Goal: Task Accomplishment & Management: Use online tool/utility

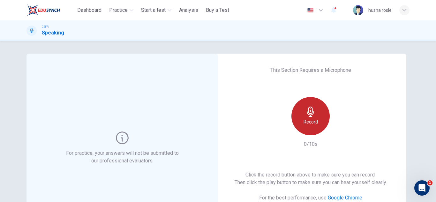
click at [307, 121] on h6 "Record" at bounding box center [311, 122] width 14 height 8
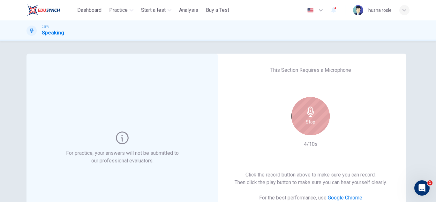
click at [306, 118] on div "Stop" at bounding box center [311, 116] width 38 height 38
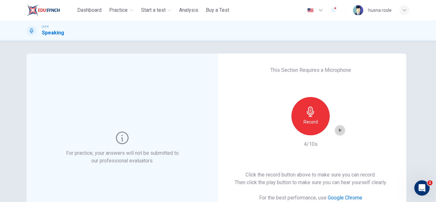
click at [339, 131] on icon "button" at bounding box center [340, 130] width 3 height 4
click at [340, 129] on icon "button" at bounding box center [340, 130] width 6 height 6
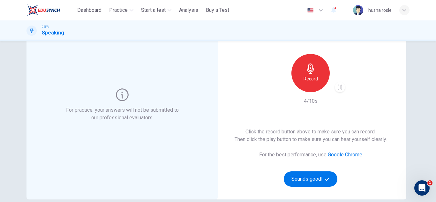
scroll to position [43, 0]
click at [317, 179] on button "Sounds good!" at bounding box center [311, 178] width 54 height 15
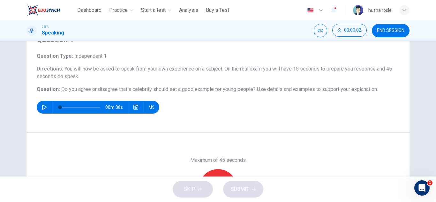
scroll to position [27, 0]
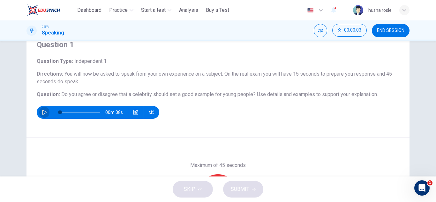
click at [43, 111] on icon "button" at bounding box center [44, 112] width 5 height 5
type input "**"
type input "*"
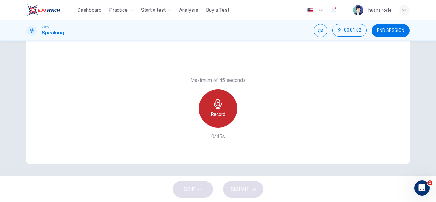
click at [218, 116] on h6 "Record" at bounding box center [218, 115] width 14 height 8
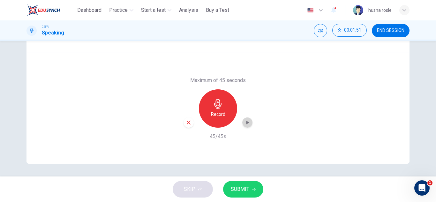
click at [247, 124] on icon "button" at bounding box center [247, 122] width 6 height 6
click at [238, 184] on button "SUBMIT" at bounding box center [243, 189] width 40 height 17
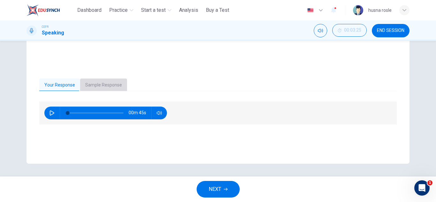
click at [111, 82] on button "Sample Response" at bounding box center [103, 85] width 47 height 13
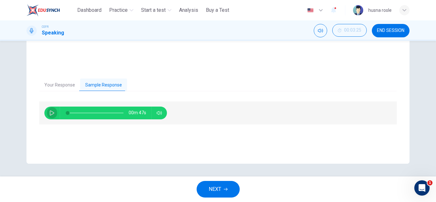
click at [47, 113] on button "button" at bounding box center [52, 113] width 10 height 13
type input "**"
click at [225, 193] on button "NEXT" at bounding box center [218, 189] width 43 height 17
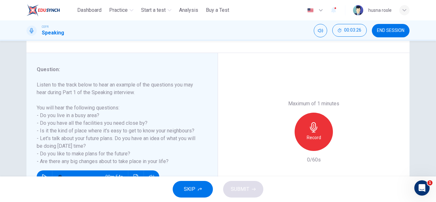
scroll to position [68, 0]
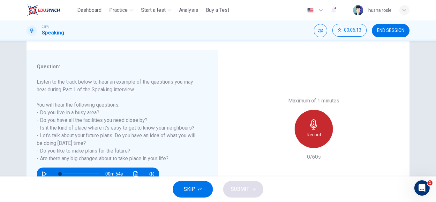
click at [311, 132] on h6 "Record" at bounding box center [314, 135] width 14 height 8
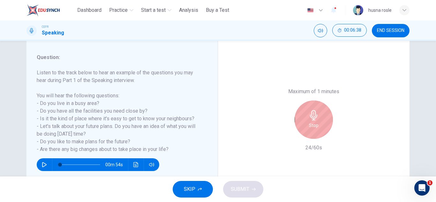
scroll to position [78, 0]
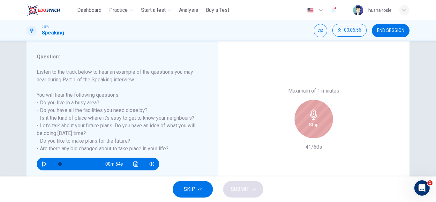
click at [309, 125] on h6 "Stop" at bounding box center [314, 125] width 10 height 8
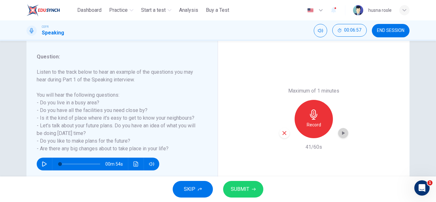
click at [342, 136] on div "button" at bounding box center [343, 133] width 10 height 10
click at [283, 134] on icon "button" at bounding box center [285, 133] width 6 height 6
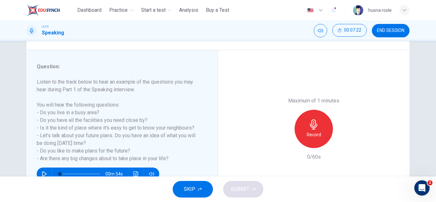
scroll to position [67, 0]
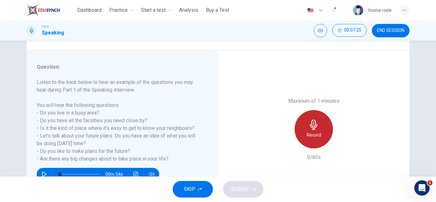
click at [315, 124] on icon "button" at bounding box center [314, 125] width 10 height 10
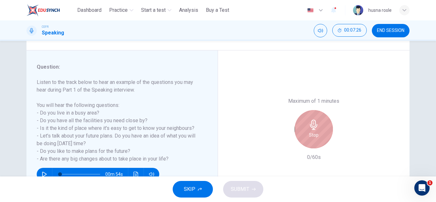
click at [321, 130] on div "Stop" at bounding box center [314, 129] width 38 height 38
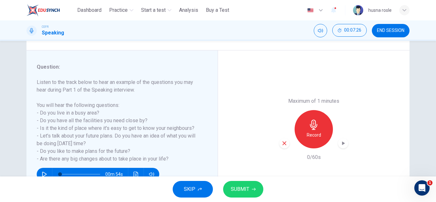
scroll to position [112, 0]
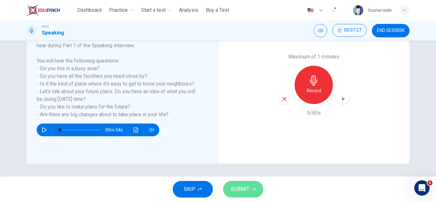
click at [256, 184] on button "SUBMIT" at bounding box center [243, 189] width 40 height 17
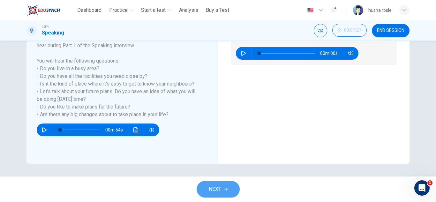
click at [210, 186] on span "NEXT" at bounding box center [215, 189] width 12 height 9
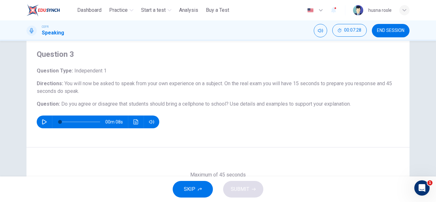
scroll to position [19, 0]
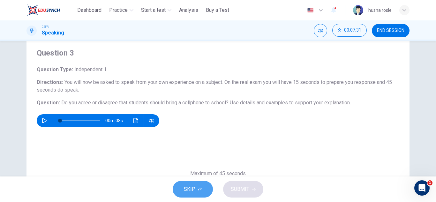
click at [191, 189] on span "SKIP" at bounding box center [190, 189] width 12 height 9
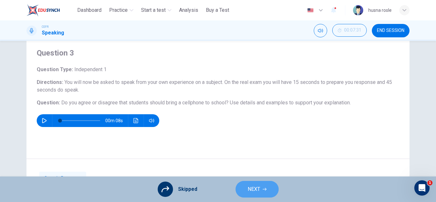
click at [257, 190] on span "NEXT" at bounding box center [254, 189] width 12 height 9
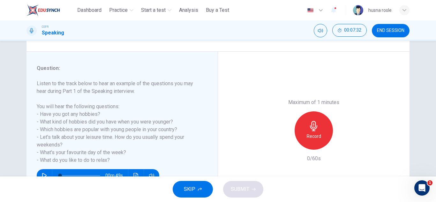
scroll to position [66, 0]
click at [197, 189] on button "SKIP" at bounding box center [193, 189] width 40 height 17
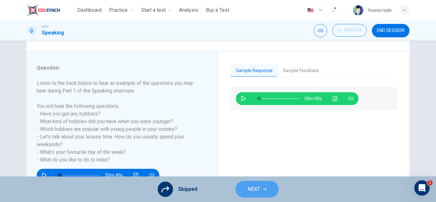
click at [249, 194] on button "NEXT" at bounding box center [257, 189] width 43 height 17
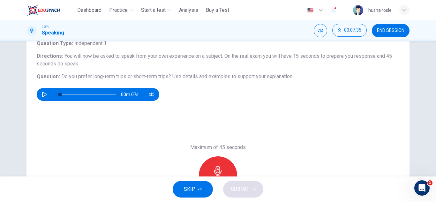
scroll to position [45, 0]
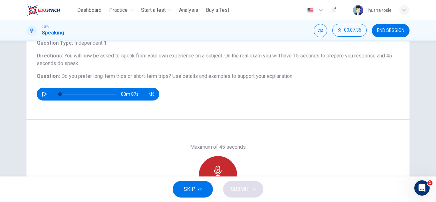
click at [220, 167] on icon "button" at bounding box center [218, 171] width 10 height 10
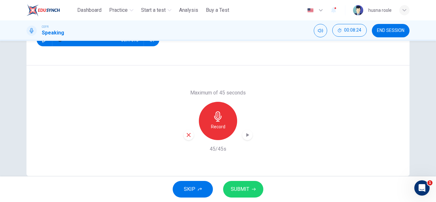
scroll to position [100, 0]
click at [244, 136] on icon "button" at bounding box center [247, 135] width 6 height 6
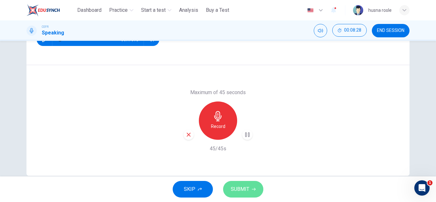
click at [242, 187] on span "SUBMIT" at bounding box center [240, 189] width 19 height 9
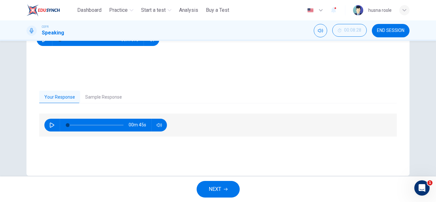
click at [95, 102] on button "Sample Response" at bounding box center [103, 97] width 47 height 13
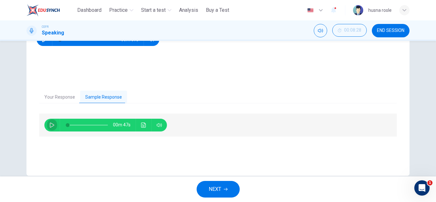
click at [50, 130] on button "button" at bounding box center [52, 125] width 10 height 13
type input "**"
click at [216, 191] on span "NEXT" at bounding box center [215, 189] width 12 height 9
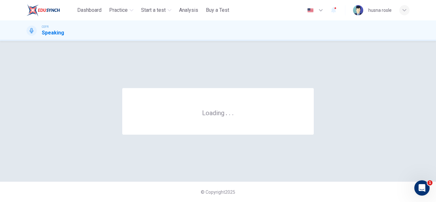
scroll to position [0, 0]
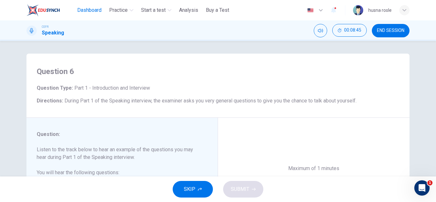
click at [86, 12] on span "Dashboard" at bounding box center [89, 10] width 24 height 8
